Goal: Information Seeking & Learning: Learn about a topic

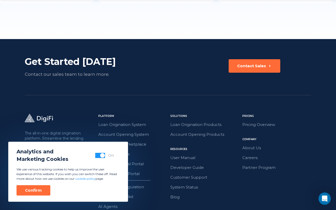
scroll to position [1467, 0]
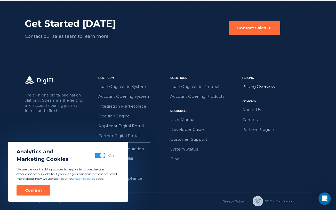
click at [255, 86] on link "Pricing Overview" at bounding box center [277, 86] width 69 height 7
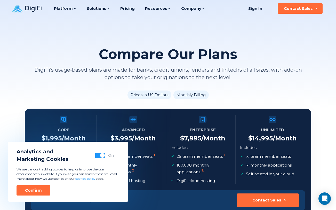
click at [168, 10] on div "Platform Platform Loan Origination System Account Opening System Integration Ma…" at bounding box center [129, 8] width 151 height 17
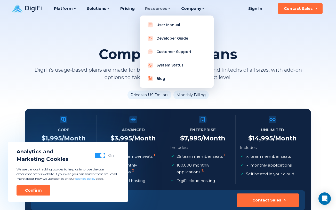
click at [164, 9] on div "Resources" at bounding box center [158, 8] width 26 height 17
click at [156, 78] on link "Blog" at bounding box center [177, 78] width 66 height 10
